Goal: Book appointment/travel/reservation

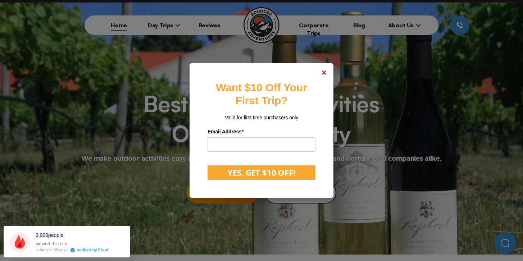
click at [324, 72] on polygon at bounding box center [324, 73] width 4 height 4
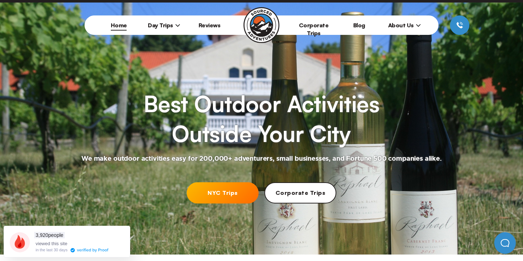
click at [226, 191] on link "NYC Trips" at bounding box center [223, 192] width 72 height 21
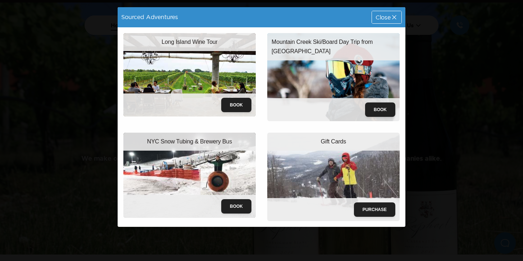
click at [381, 15] on span "Close" at bounding box center [383, 17] width 15 height 6
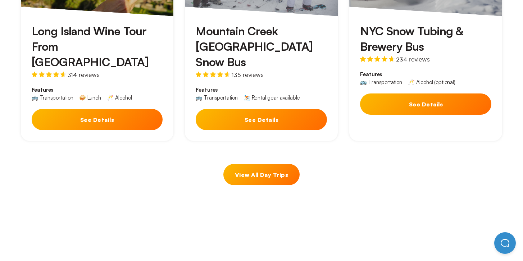
scroll to position [486, 0]
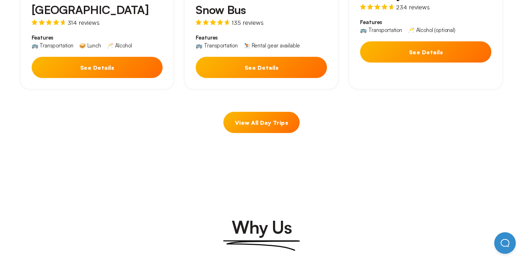
click at [279, 112] on link "View All Day Trips" at bounding box center [261, 122] width 76 height 21
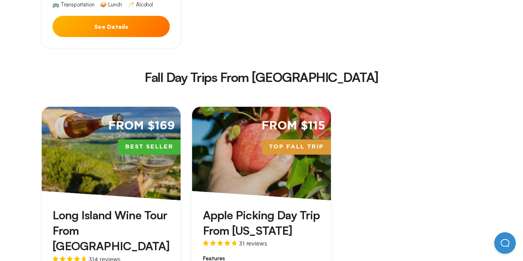
scroll to position [980, 0]
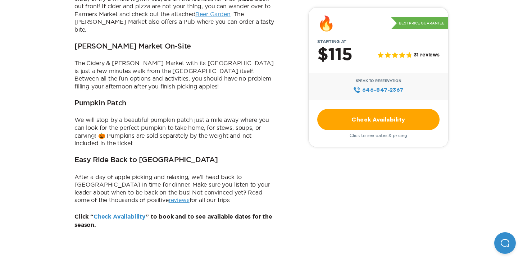
scroll to position [510, 0]
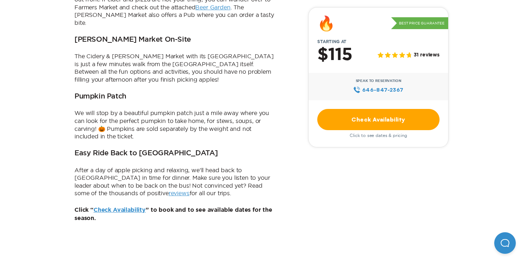
click at [355, 121] on link "Check Availability" at bounding box center [378, 119] width 122 height 21
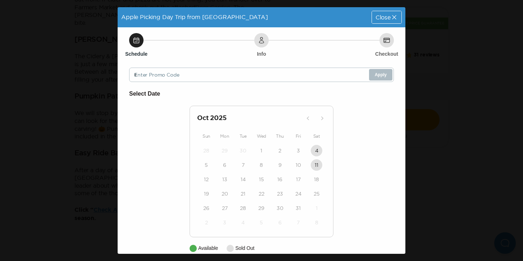
scroll to position [11, 0]
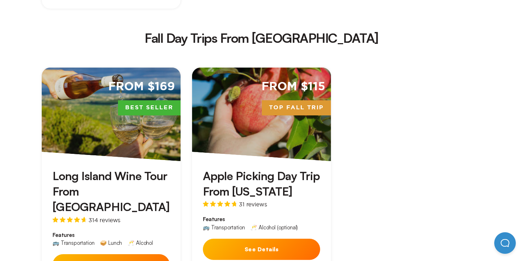
scroll to position [1010, 0]
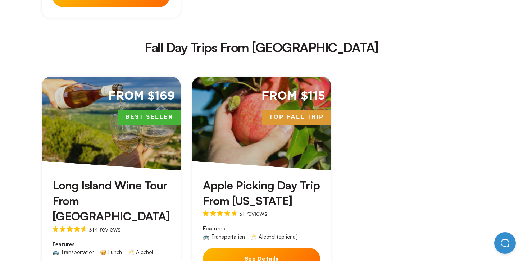
click at [238, 178] on h3 "Apple Picking Day Trip From [US_STATE]" at bounding box center [261, 193] width 117 height 31
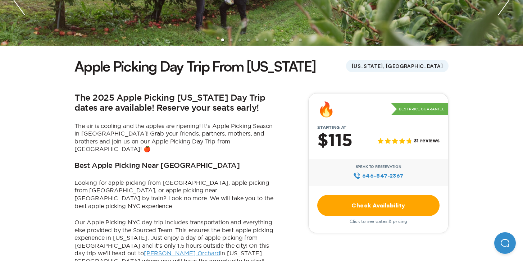
scroll to position [273, 0]
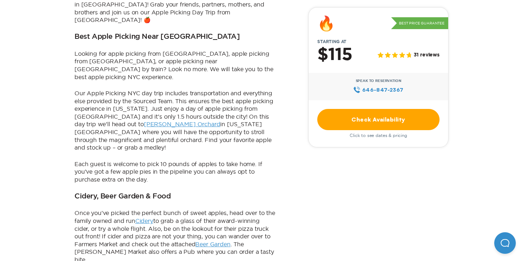
click at [144, 121] on link "[PERSON_NAME] Orchard" at bounding box center [182, 124] width 77 height 6
